Goal: Complete application form

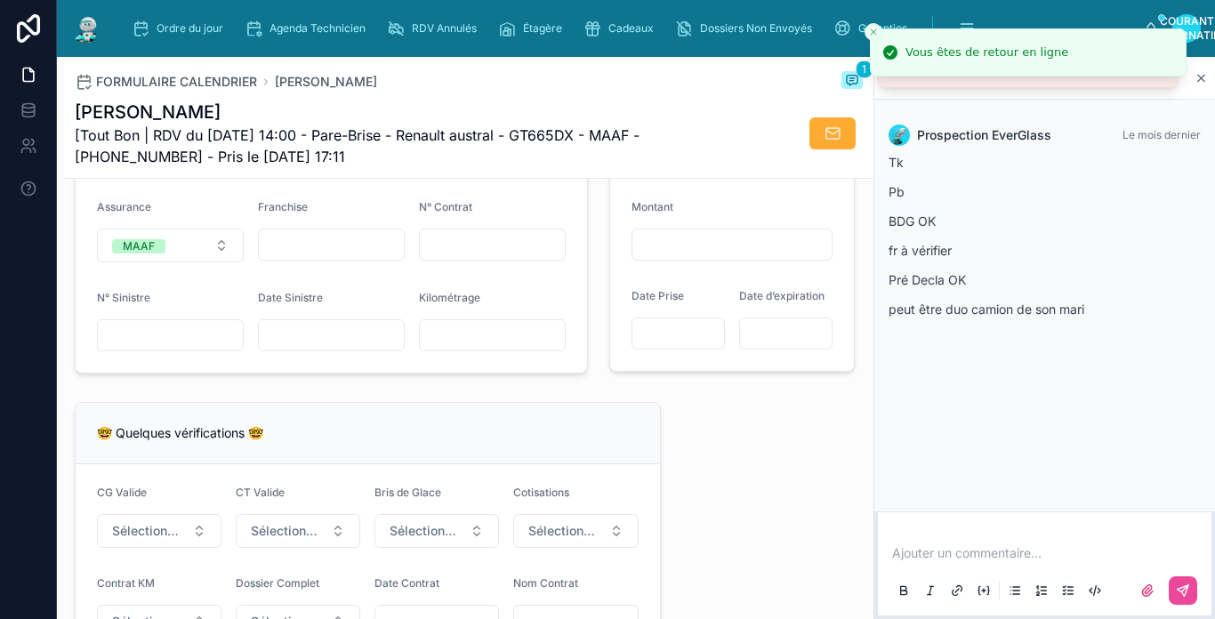
scroll to position [1156, 0]
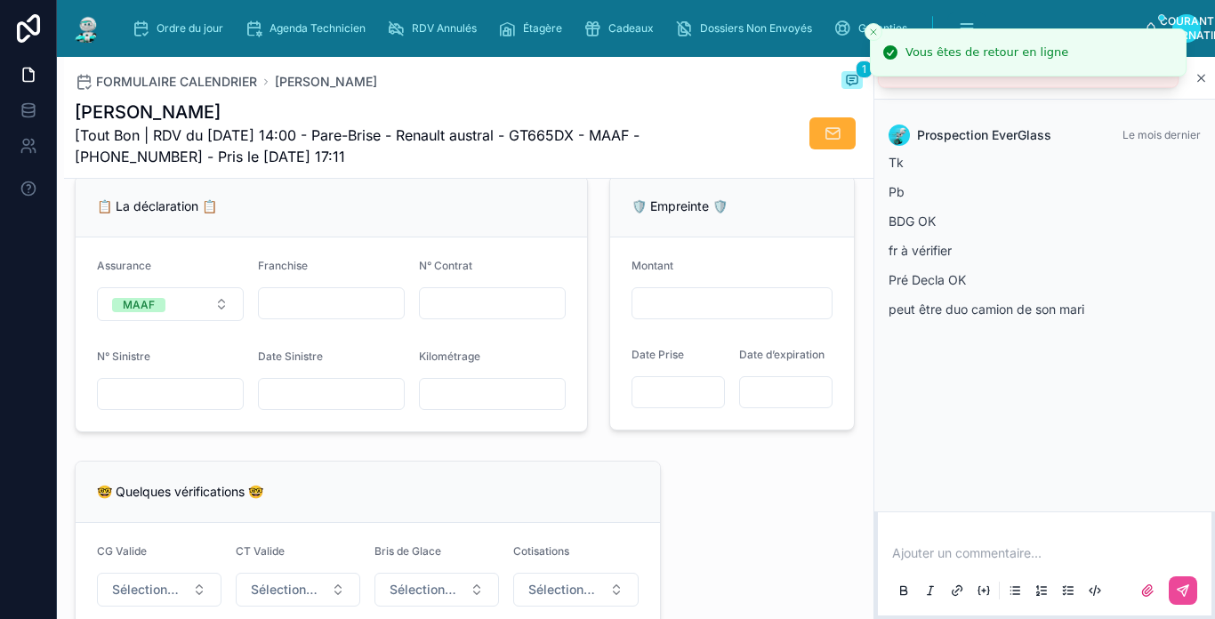
click at [221, 401] on input "text" at bounding box center [170, 394] width 145 height 25
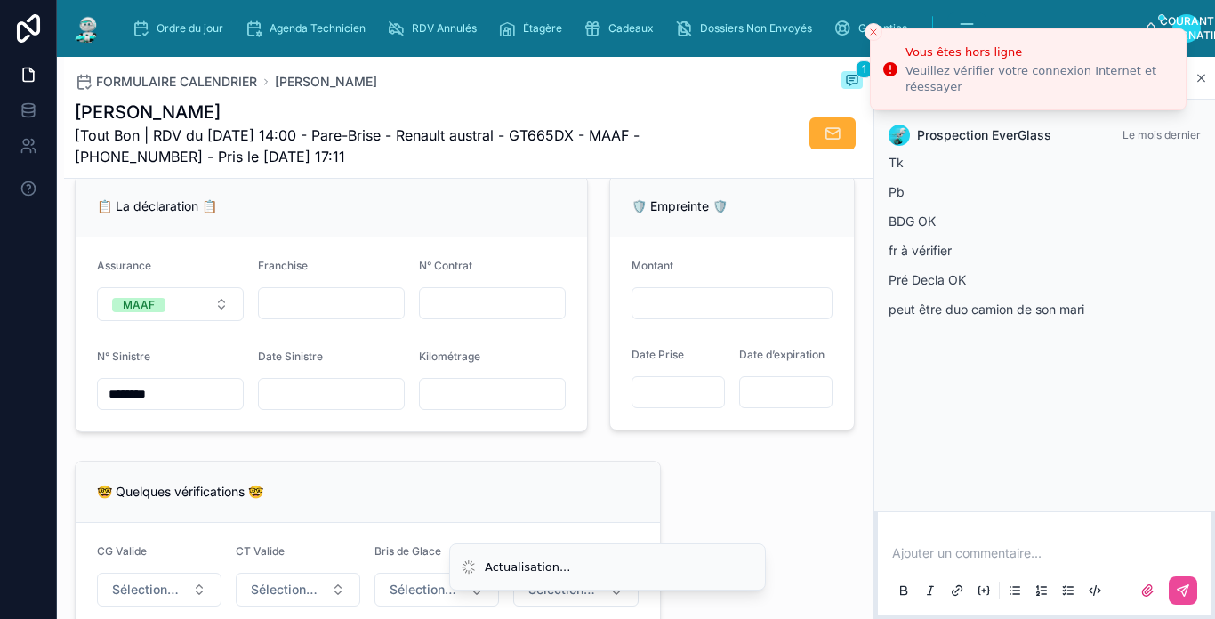
type input "********"
click at [309, 316] on input "text" at bounding box center [331, 303] width 145 height 25
click at [283, 363] on span "Date Sinistre" at bounding box center [290, 356] width 65 height 13
click at [335, 316] on input "text" at bounding box center [331, 303] width 145 height 25
click at [338, 280] on div "Franchise" at bounding box center [331, 269] width 147 height 21
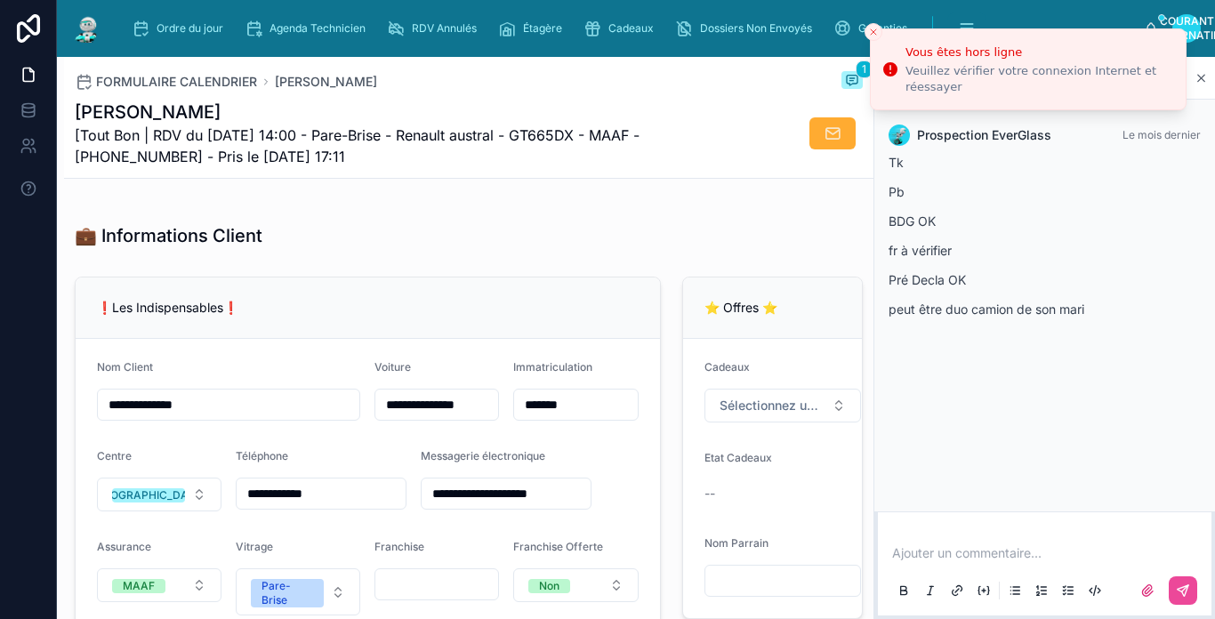
scroll to position [356, 0]
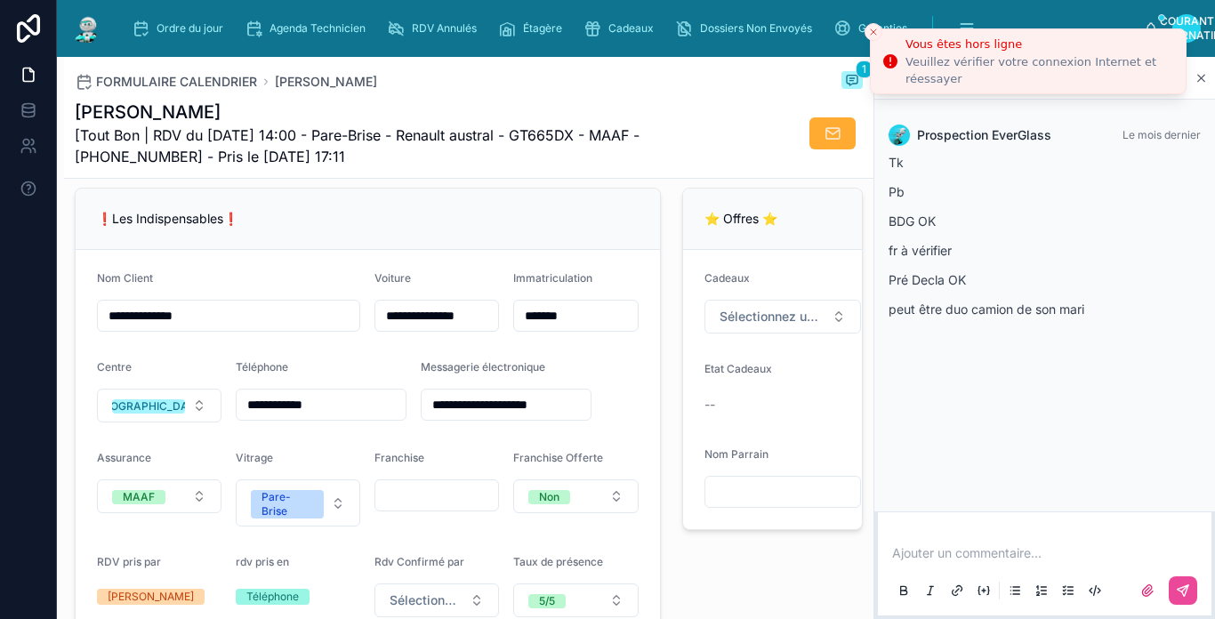
click at [872, 32] on icon "Fermer le toast" at bounding box center [873, 32] width 11 height 11
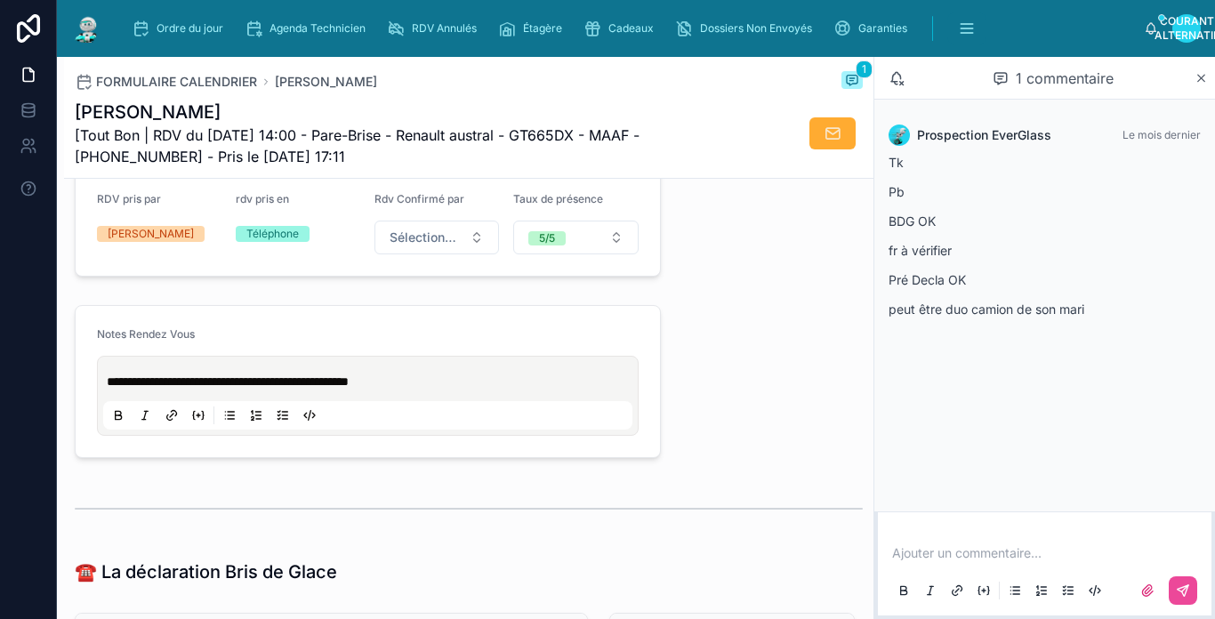
scroll to position [711, 0]
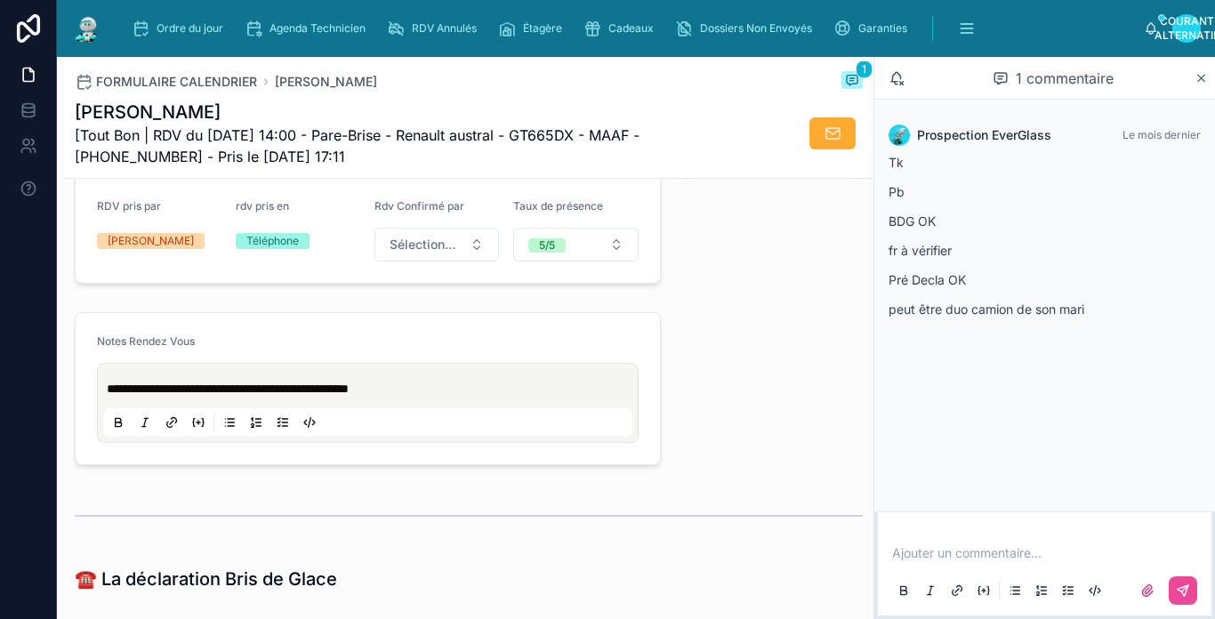
click at [92, 31] on img at bounding box center [87, 28] width 32 height 28
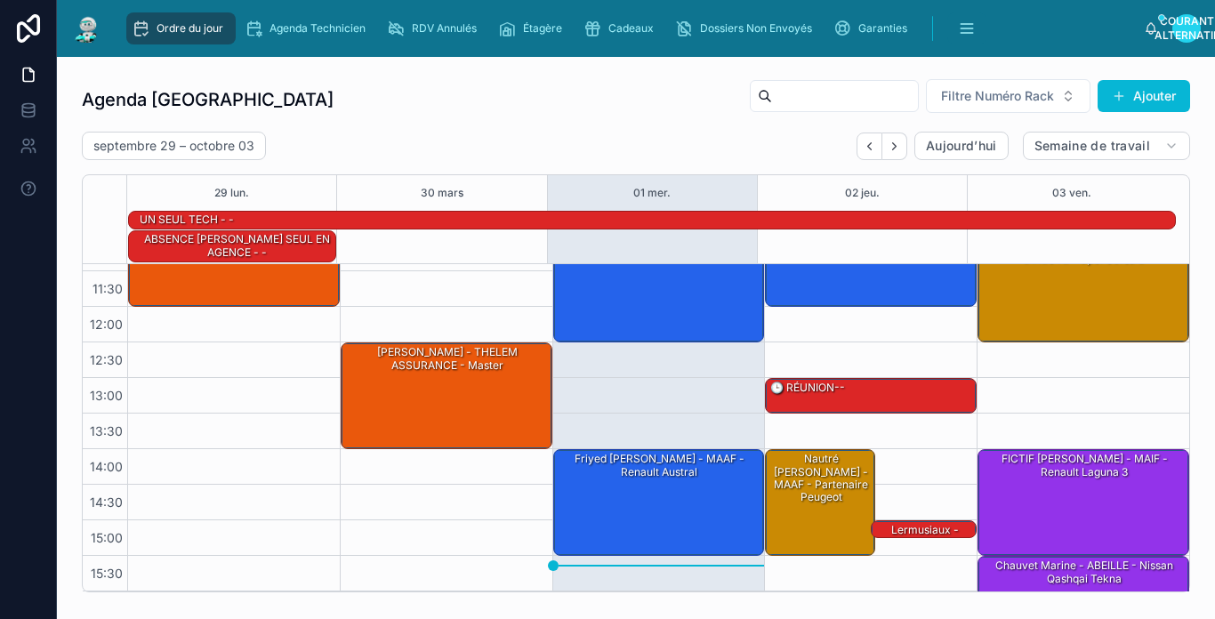
scroll to position [178, 0]
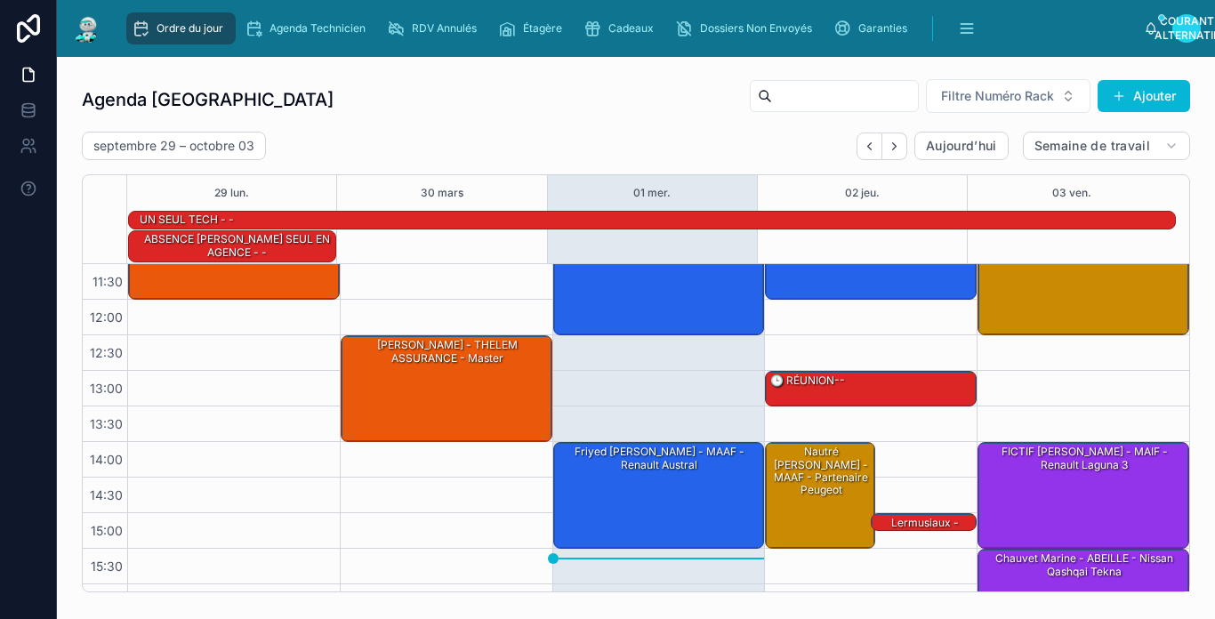
click at [630, 149] on div "[DATE] – [DATE] [DATE] Semaine de travail" at bounding box center [636, 146] width 1108 height 28
click at [577, 154] on div "[DATE] – [DATE] [DATE] Semaine de travail" at bounding box center [636, 146] width 1108 height 28
